Goal: Task Accomplishment & Management: Manage account settings

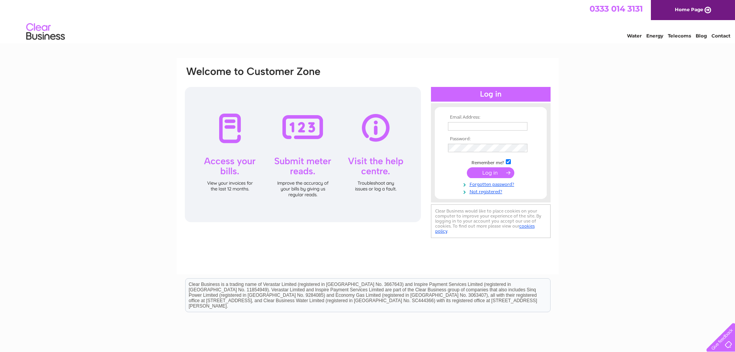
type input "majmaldar@yahoo.co.uk"
click at [497, 172] on input "submit" at bounding box center [490, 172] width 47 height 11
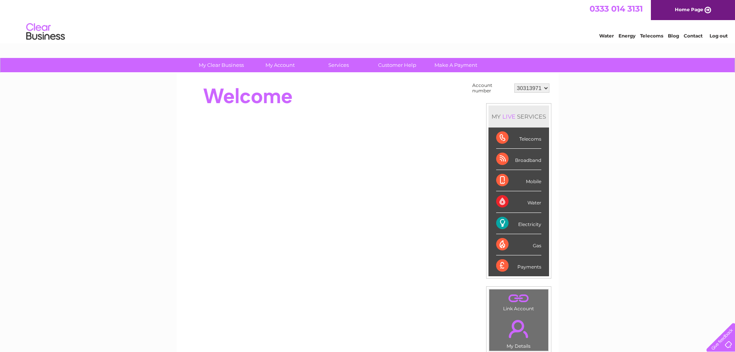
click at [529, 221] on div "Electricity" at bounding box center [518, 223] width 45 height 21
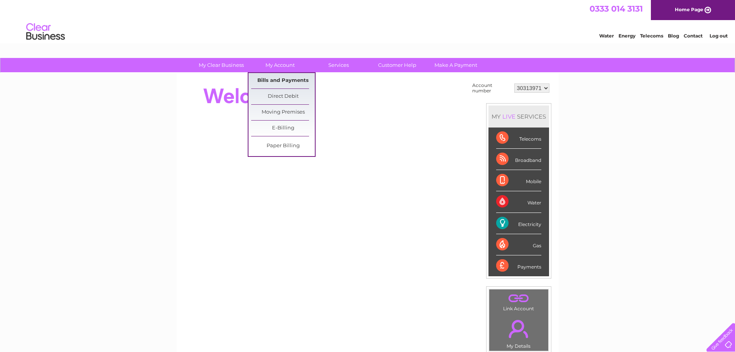
click at [279, 81] on link "Bills and Payments" at bounding box center [283, 80] width 64 height 15
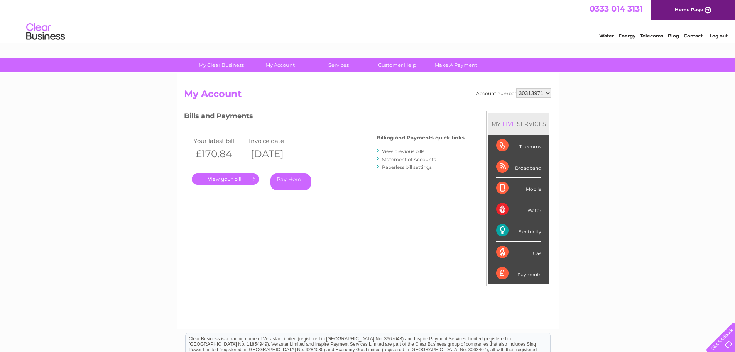
click at [526, 91] on select "30313971" at bounding box center [533, 92] width 35 height 9
click at [406, 151] on link "View previous bills" at bounding box center [403, 151] width 42 height 6
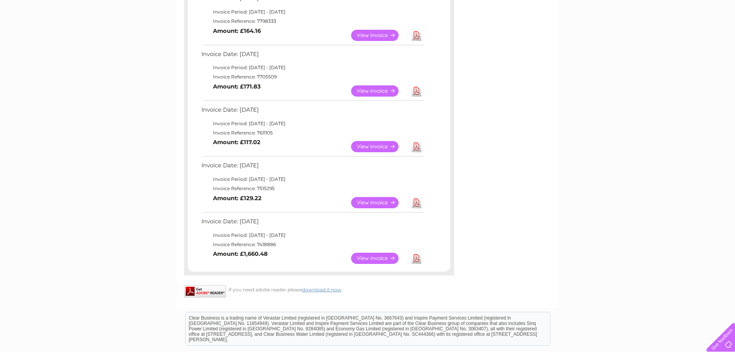
scroll to position [270, 0]
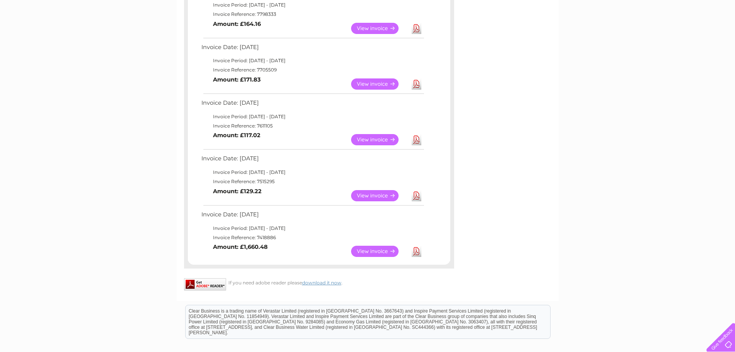
click at [381, 251] on link "View" at bounding box center [379, 250] width 57 height 11
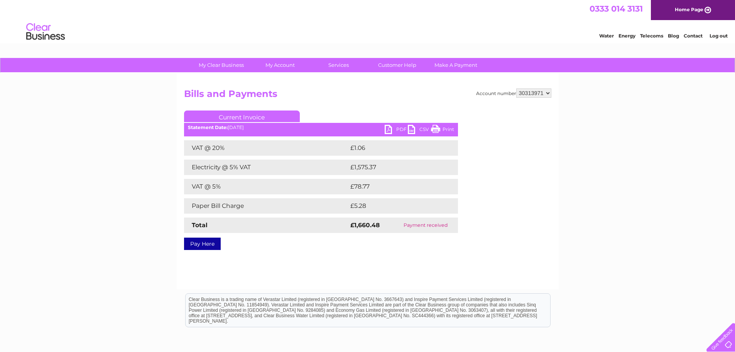
click at [389, 128] on link "PDF" at bounding box center [396, 130] width 23 height 11
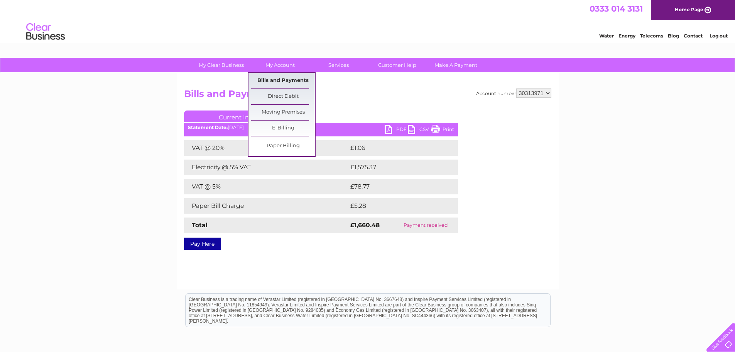
click at [277, 79] on link "Bills and Payments" at bounding box center [283, 80] width 64 height 15
